Goal: Information Seeking & Learning: Learn about a topic

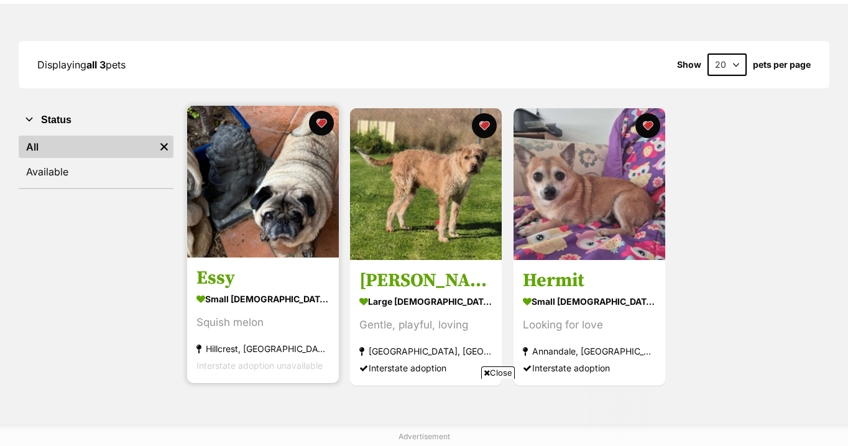
click at [262, 191] on img at bounding box center [263, 182] width 152 height 152
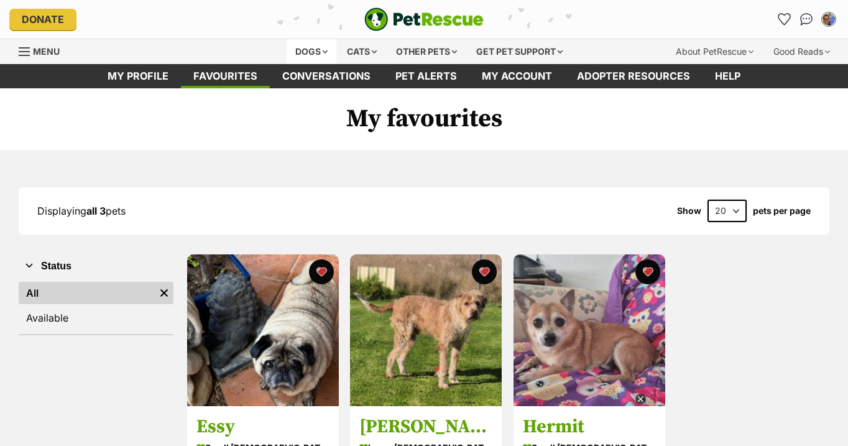
click at [308, 48] on div "Dogs" at bounding box center [311, 51] width 50 height 25
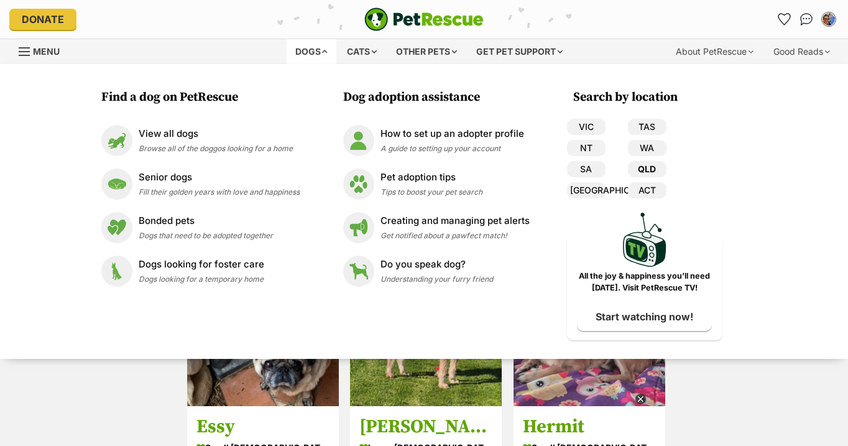
click at [645, 168] on link "QLD" at bounding box center [647, 169] width 39 height 16
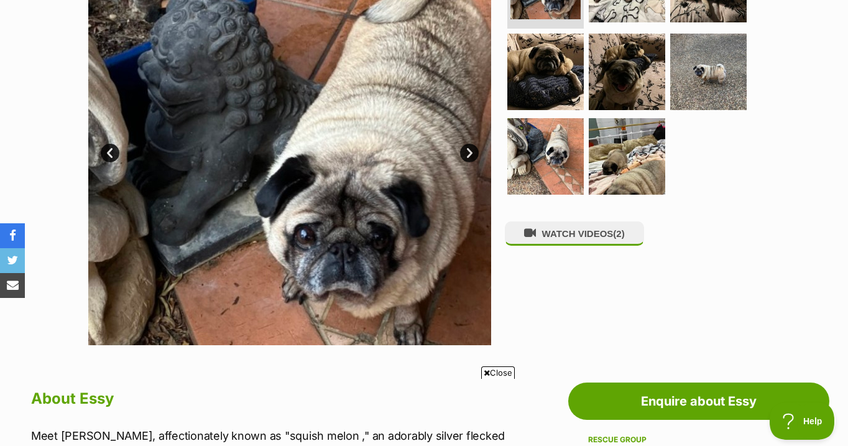
click at [467, 152] on link "Next" at bounding box center [469, 153] width 19 height 19
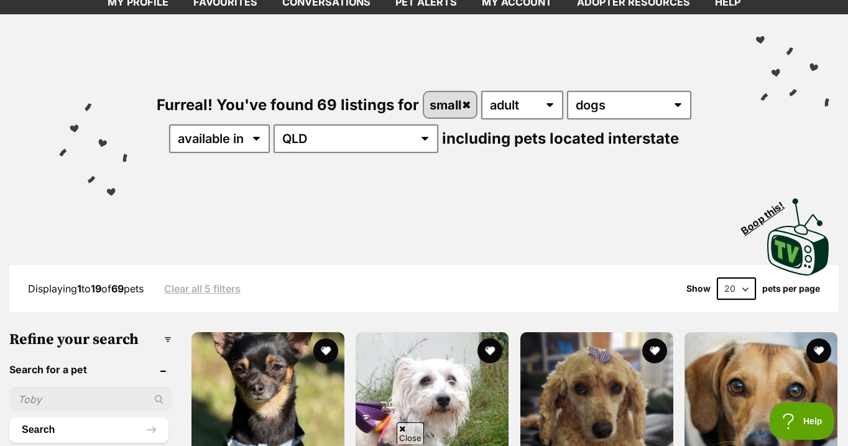
scroll to position [86, 0]
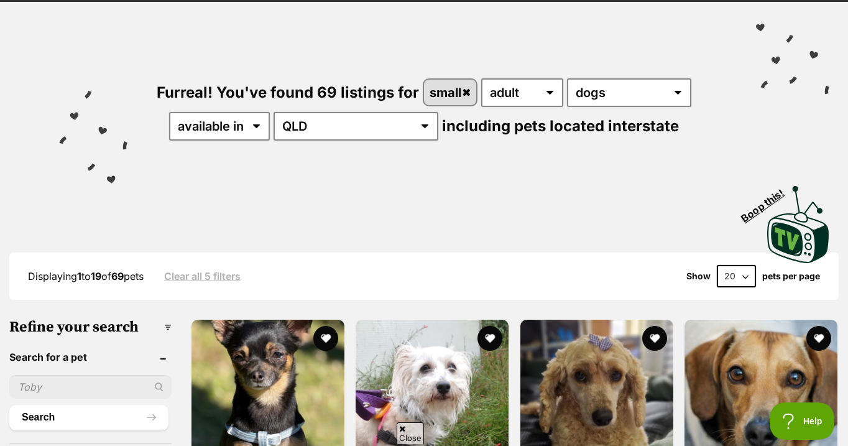
select select "60"
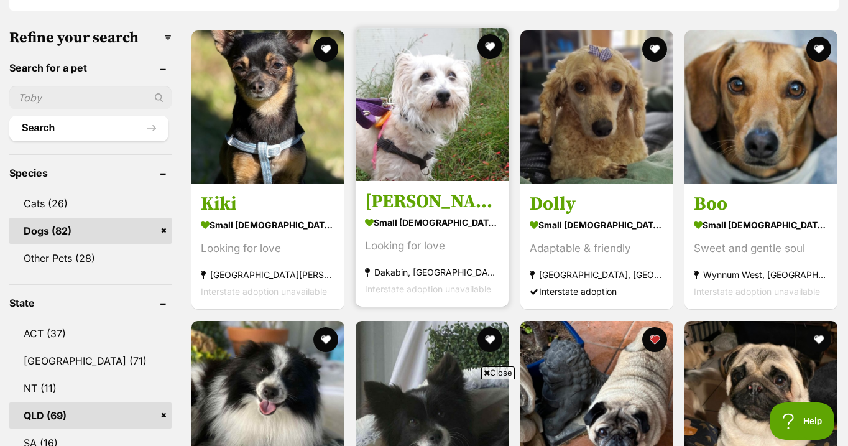
click at [425, 144] on img at bounding box center [431, 104] width 153 height 153
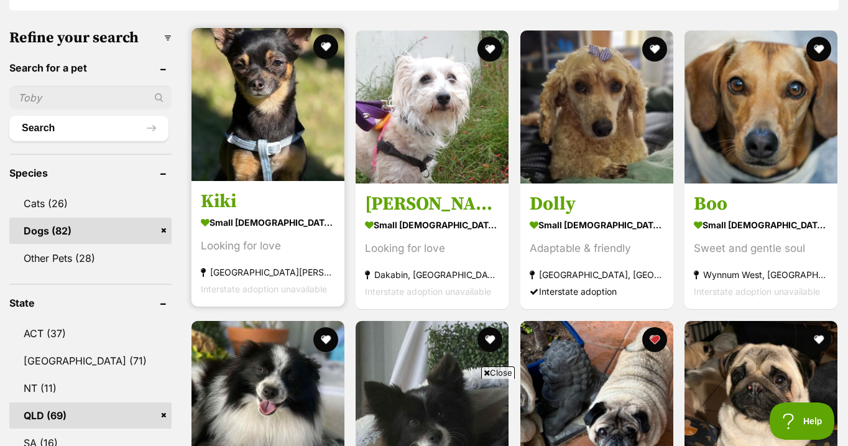
click at [212, 127] on img at bounding box center [267, 104] width 153 height 153
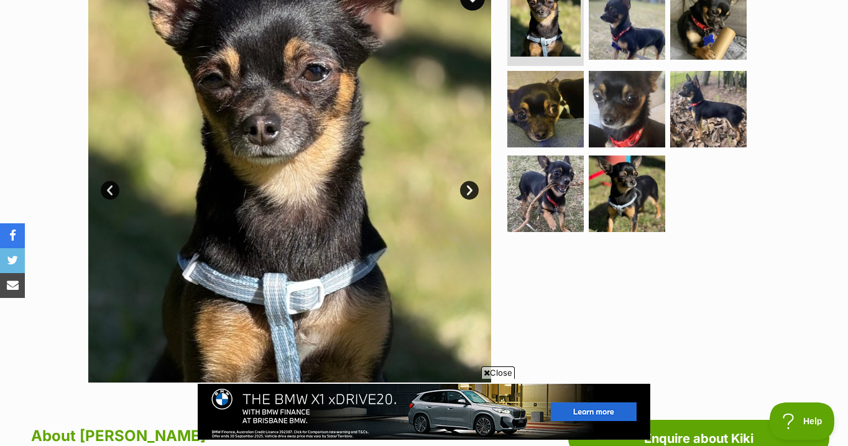
scroll to position [276, 0]
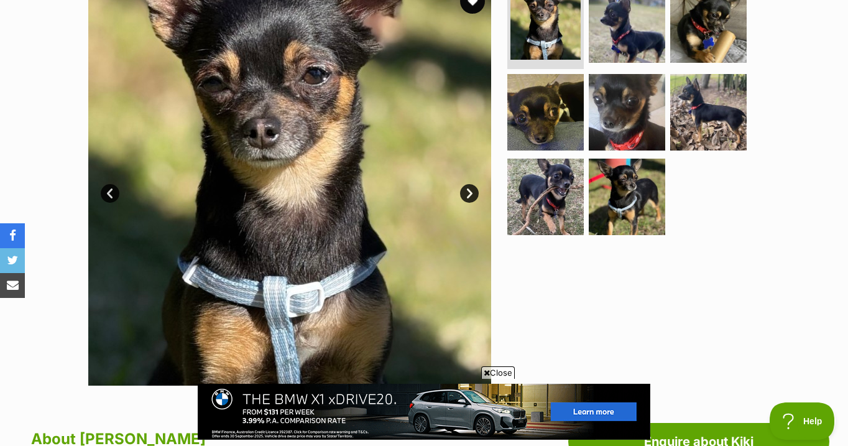
click at [465, 191] on link "Next" at bounding box center [469, 193] width 19 height 19
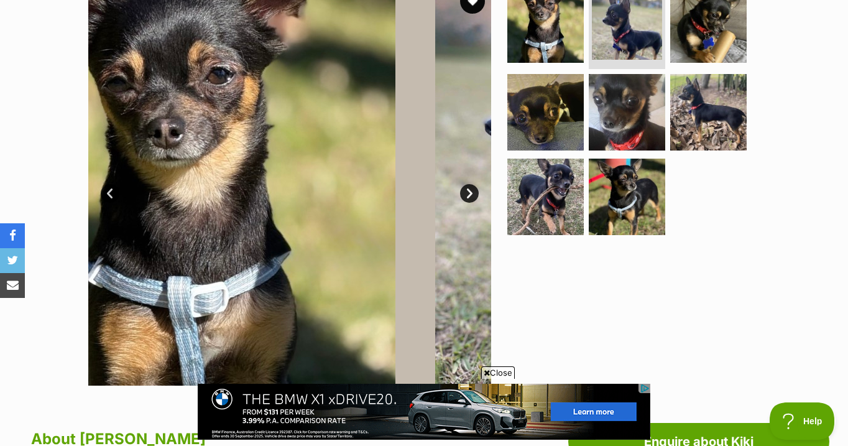
scroll to position [0, 0]
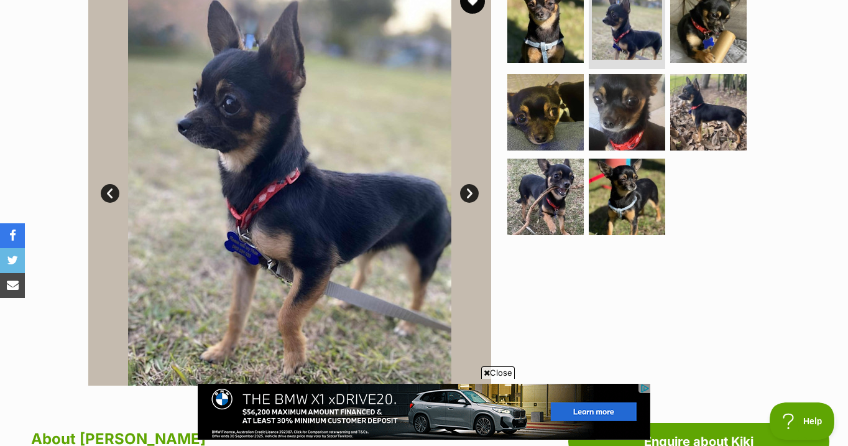
click at [465, 191] on link "Next" at bounding box center [469, 193] width 19 height 19
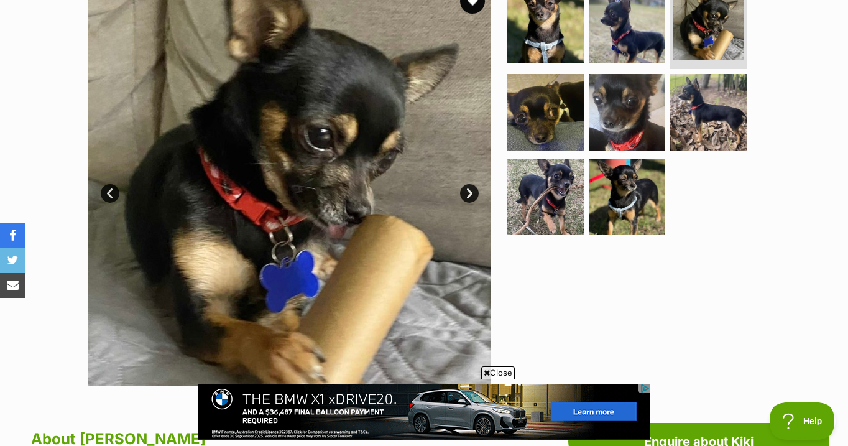
click at [465, 191] on link "Next" at bounding box center [469, 193] width 19 height 19
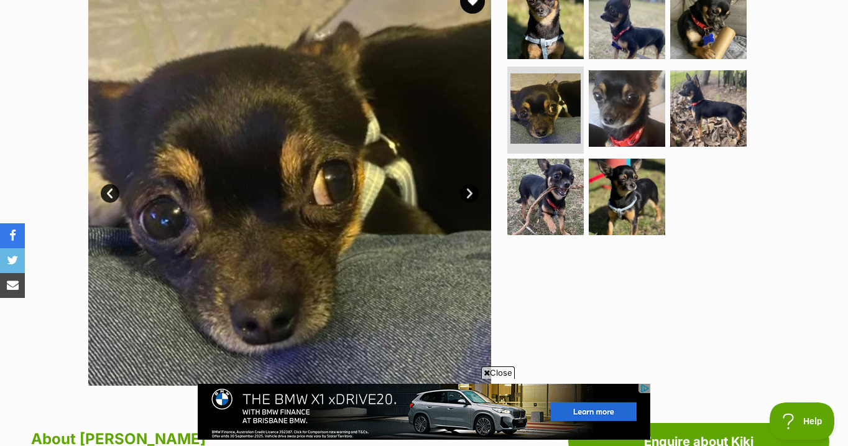
click at [465, 191] on link "Next" at bounding box center [469, 193] width 19 height 19
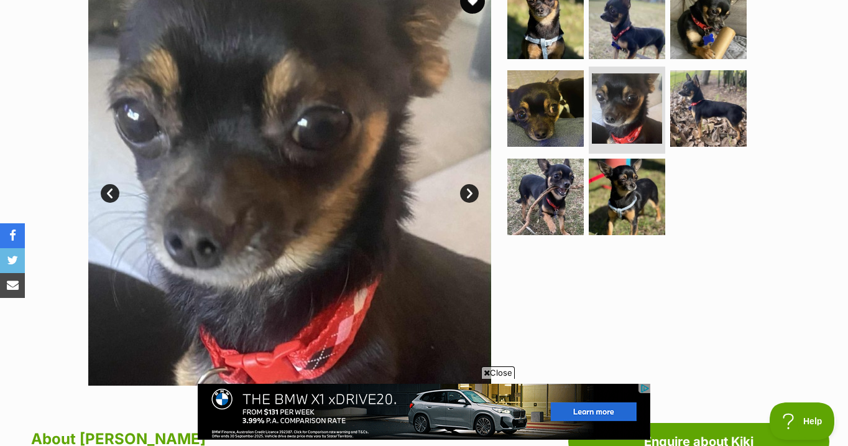
click at [465, 191] on link "Next" at bounding box center [469, 193] width 19 height 19
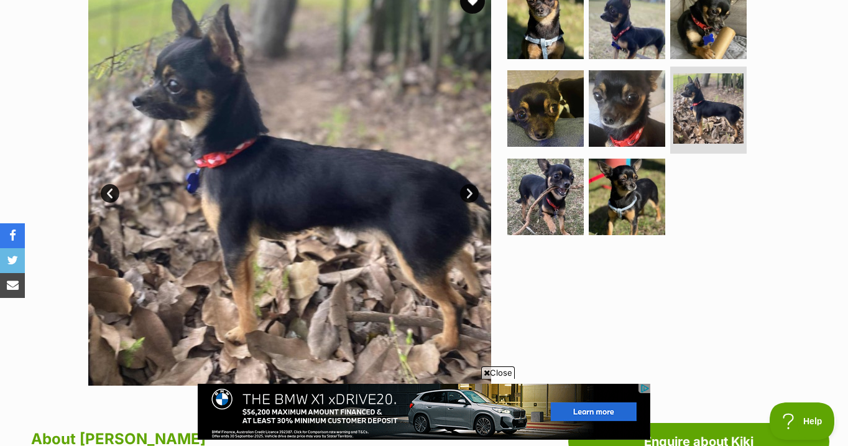
click at [465, 191] on link "Next" at bounding box center [469, 193] width 19 height 19
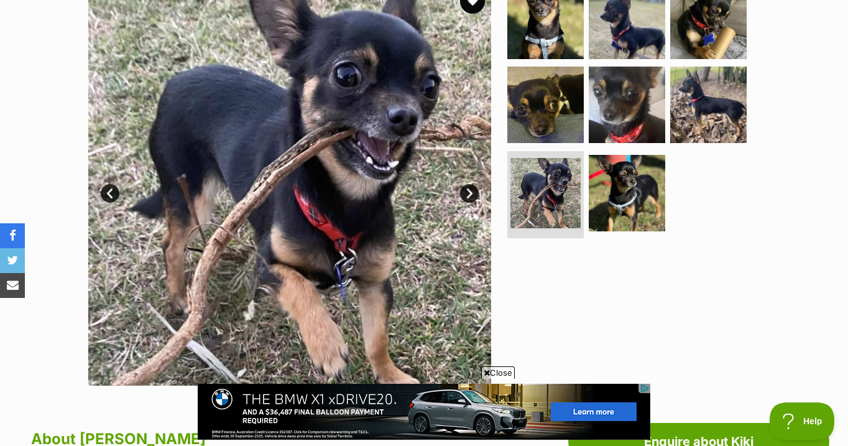
click at [465, 191] on link "Next" at bounding box center [469, 193] width 19 height 19
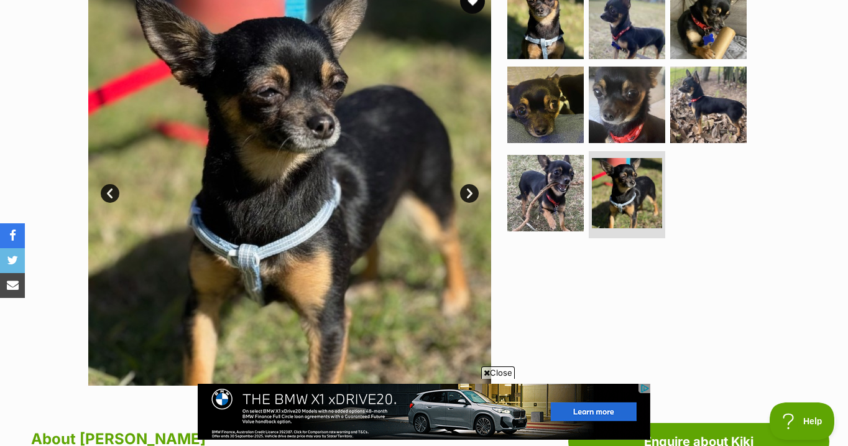
click at [465, 191] on link "Next" at bounding box center [469, 193] width 19 height 19
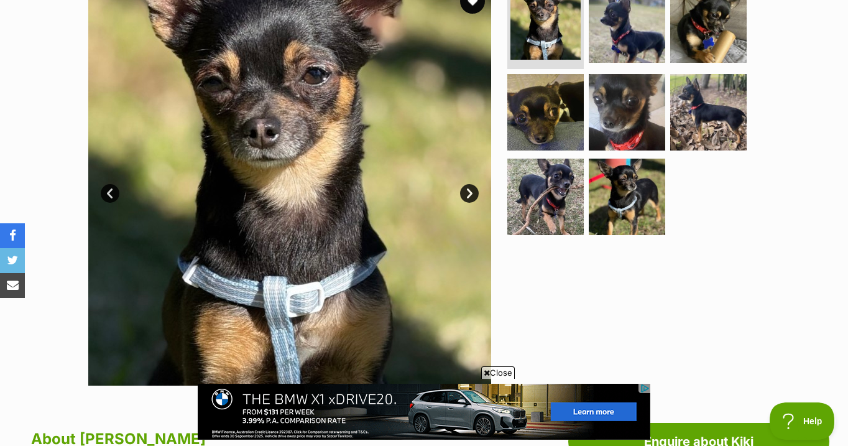
click at [465, 193] on link "Next" at bounding box center [469, 193] width 19 height 19
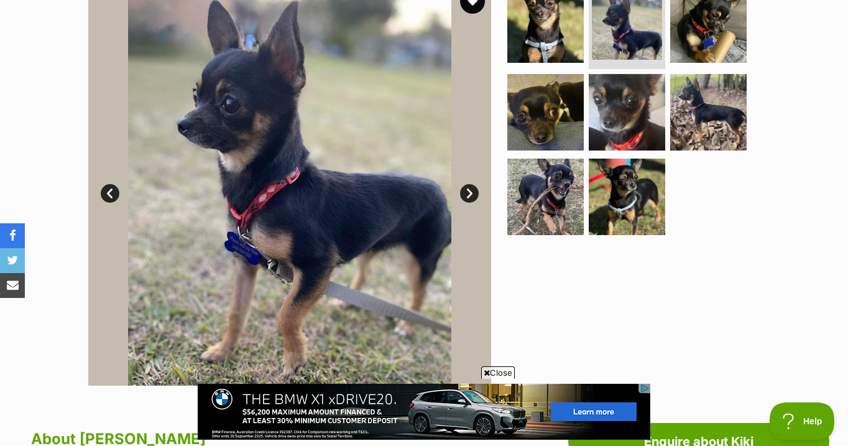
click at [465, 193] on link "Next" at bounding box center [469, 193] width 19 height 19
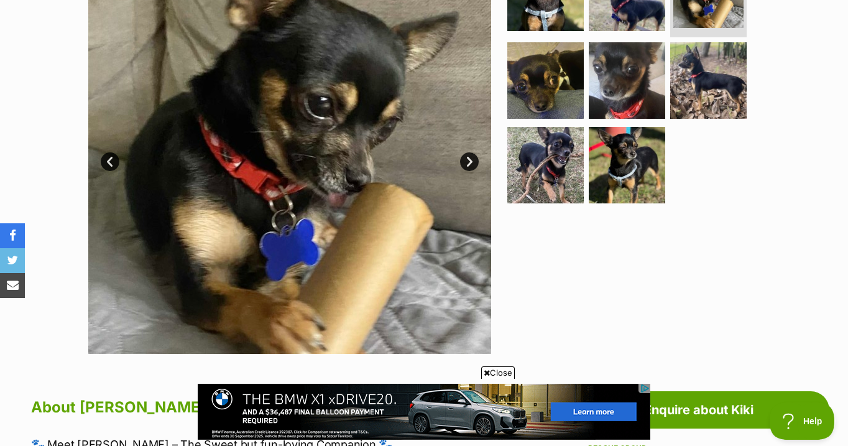
scroll to position [309, 0]
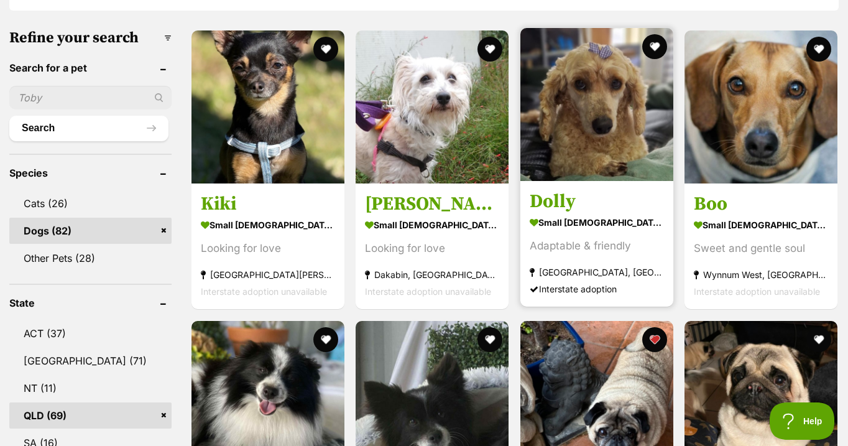
click at [575, 140] on img at bounding box center [596, 104] width 153 height 153
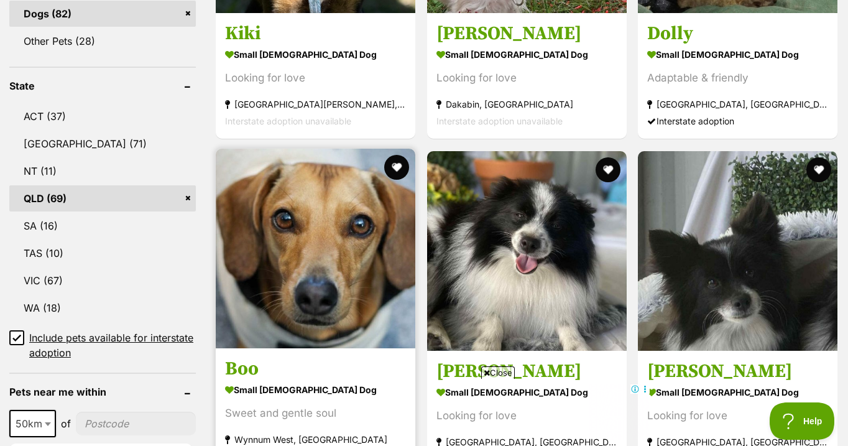
click at [314, 244] on img at bounding box center [315, 248] width 199 height 199
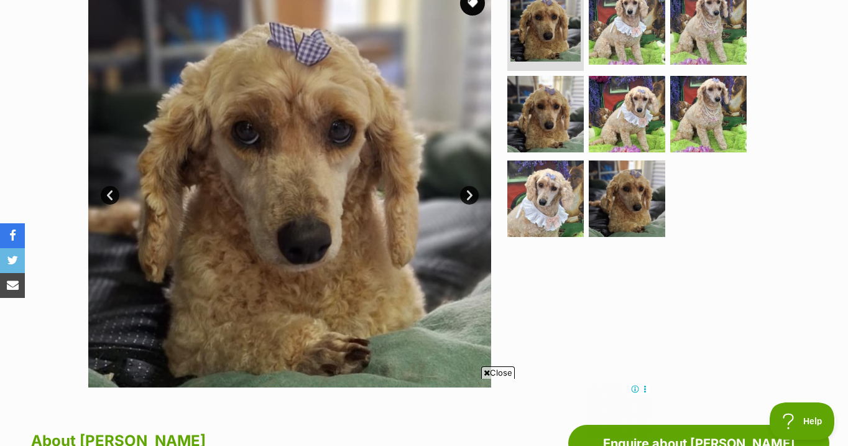
scroll to position [252, 0]
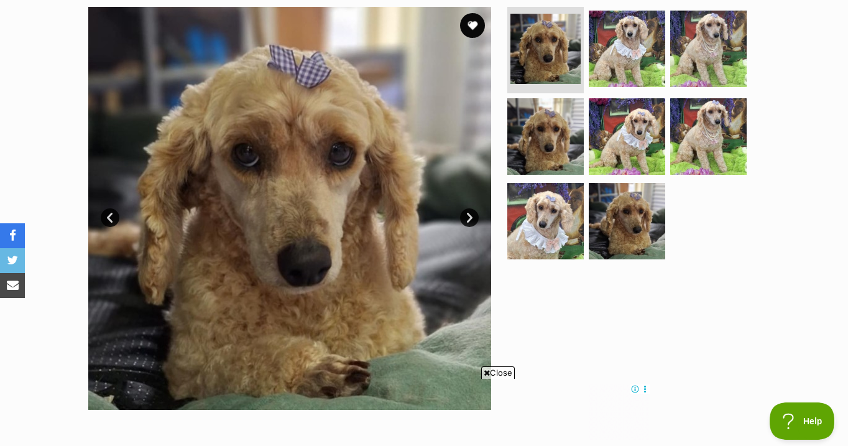
click at [470, 219] on link "Next" at bounding box center [469, 217] width 19 height 19
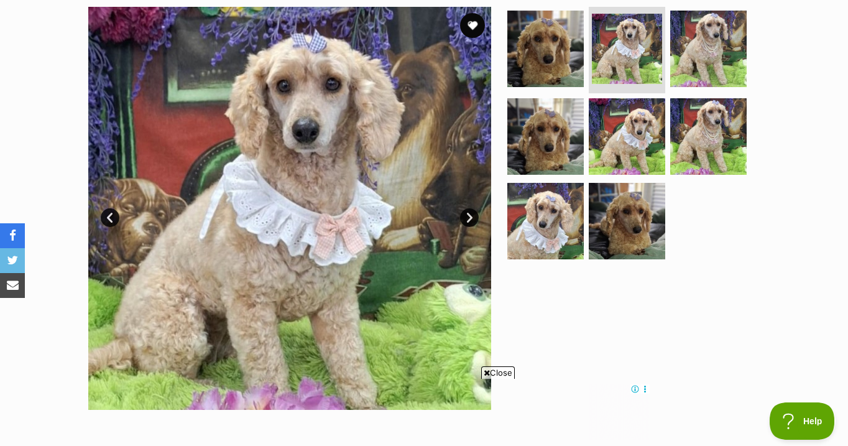
click at [470, 219] on link "Next" at bounding box center [469, 217] width 19 height 19
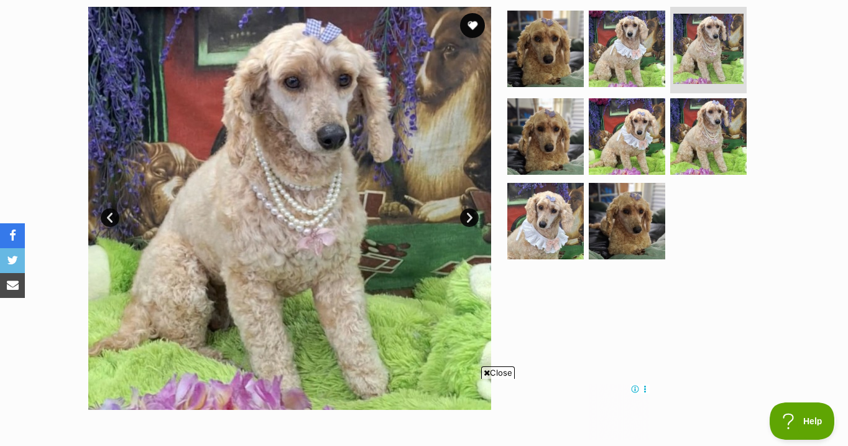
click at [470, 219] on link "Next" at bounding box center [469, 217] width 19 height 19
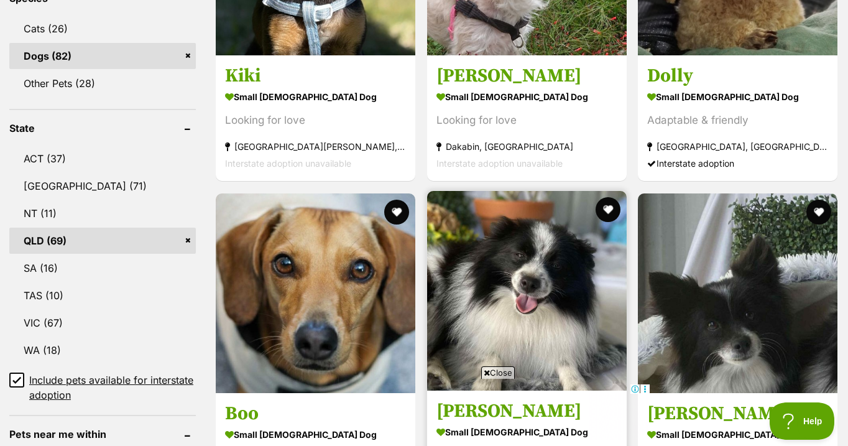
click at [524, 288] on img at bounding box center [526, 290] width 199 height 199
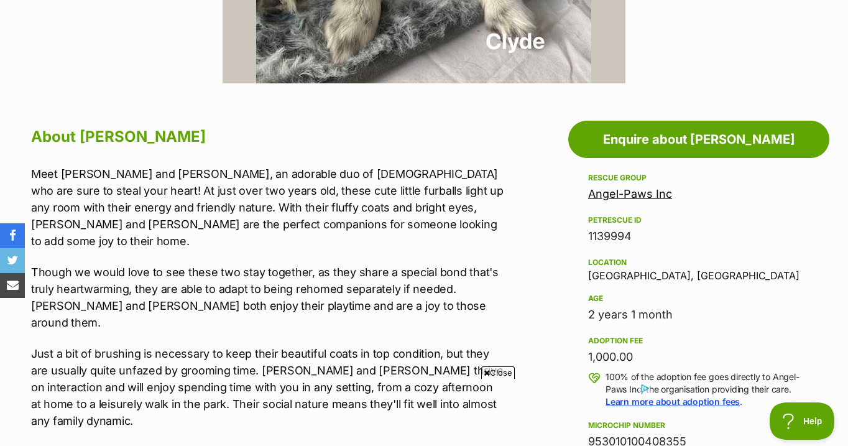
scroll to position [581, 0]
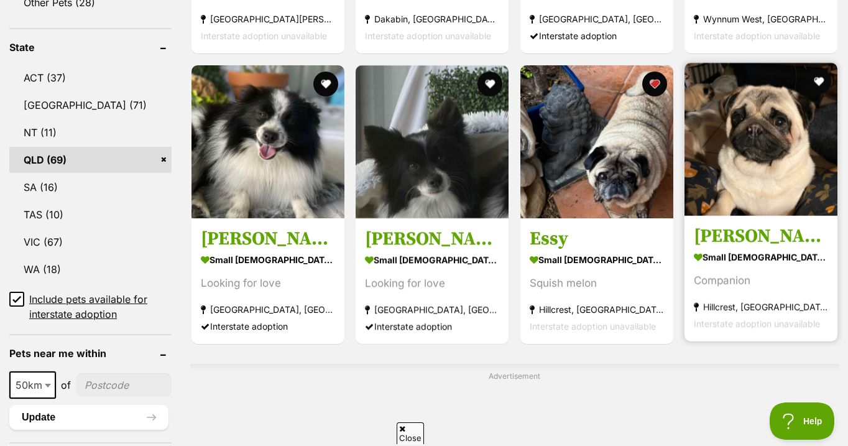
scroll to position [628, 0]
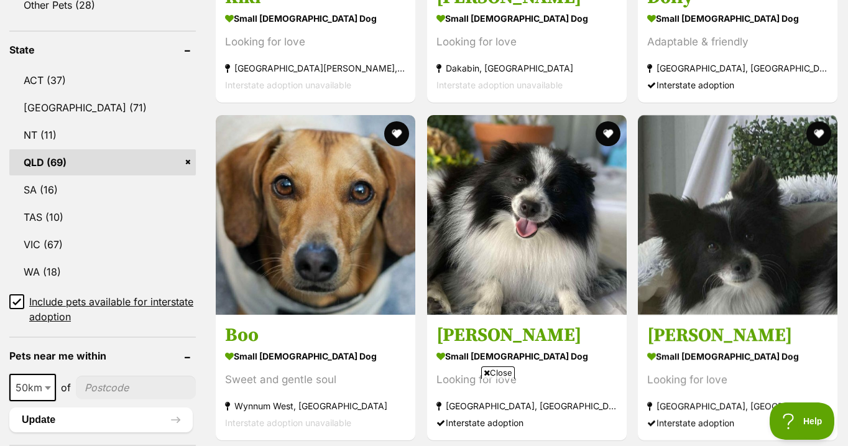
click at [751, 155] on img at bounding box center [737, 214] width 199 height 199
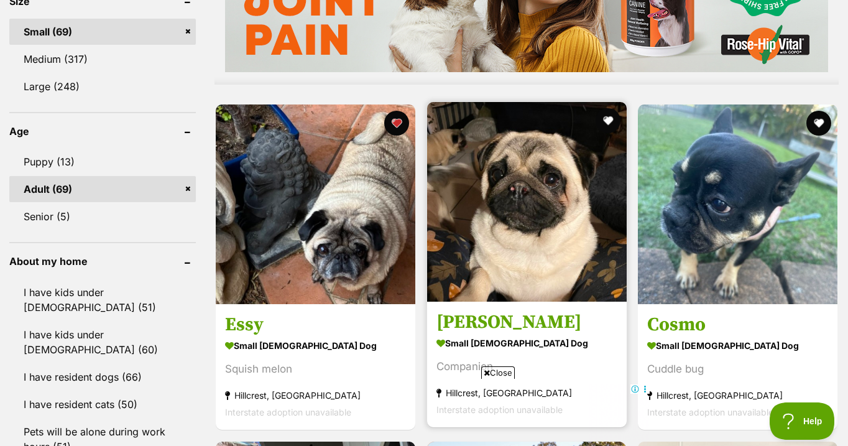
click at [533, 210] on img at bounding box center [526, 201] width 199 height 199
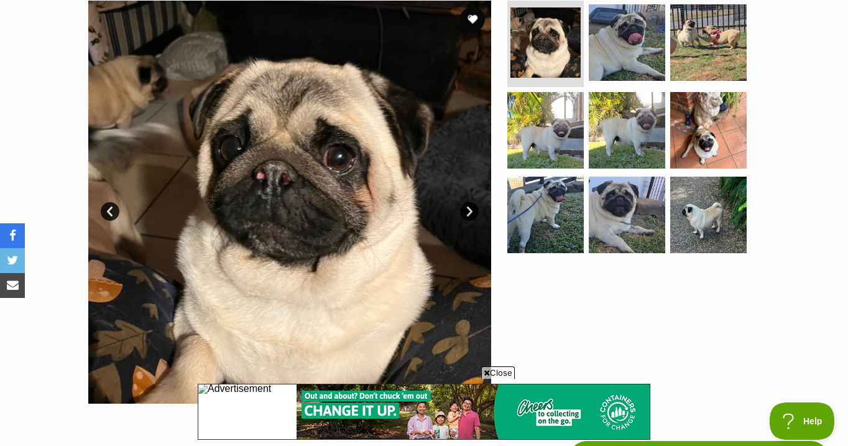
click at [468, 213] on link "Next" at bounding box center [469, 211] width 19 height 19
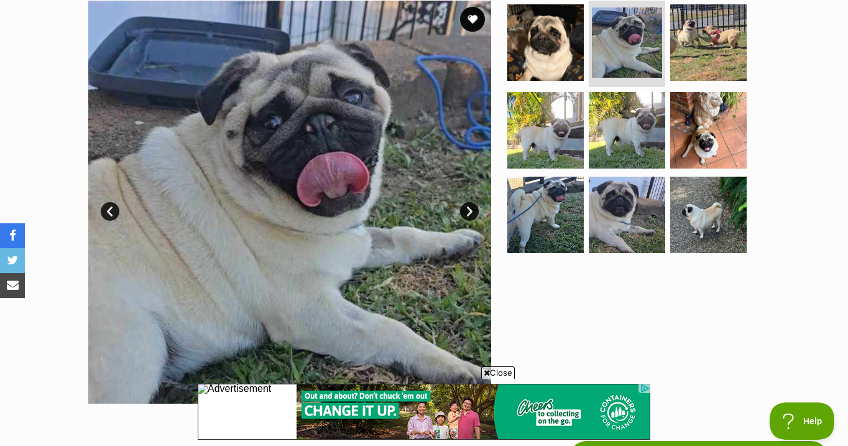
click at [468, 213] on link "Next" at bounding box center [469, 211] width 19 height 19
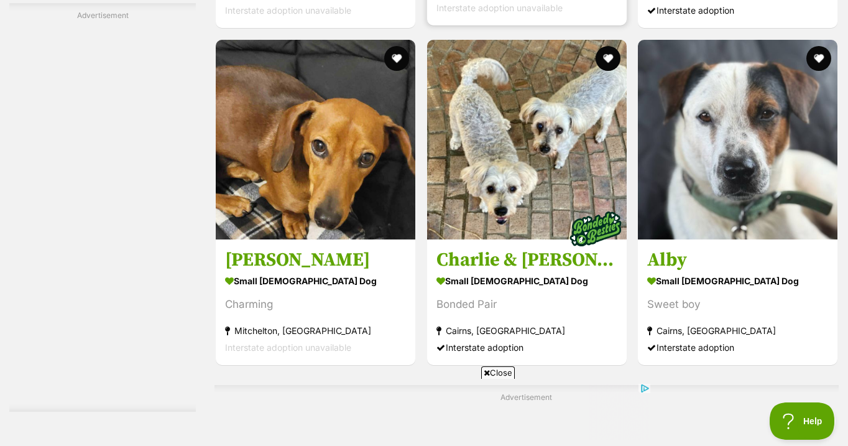
scroll to position [2729, 0]
